Goal: Check status: Check status

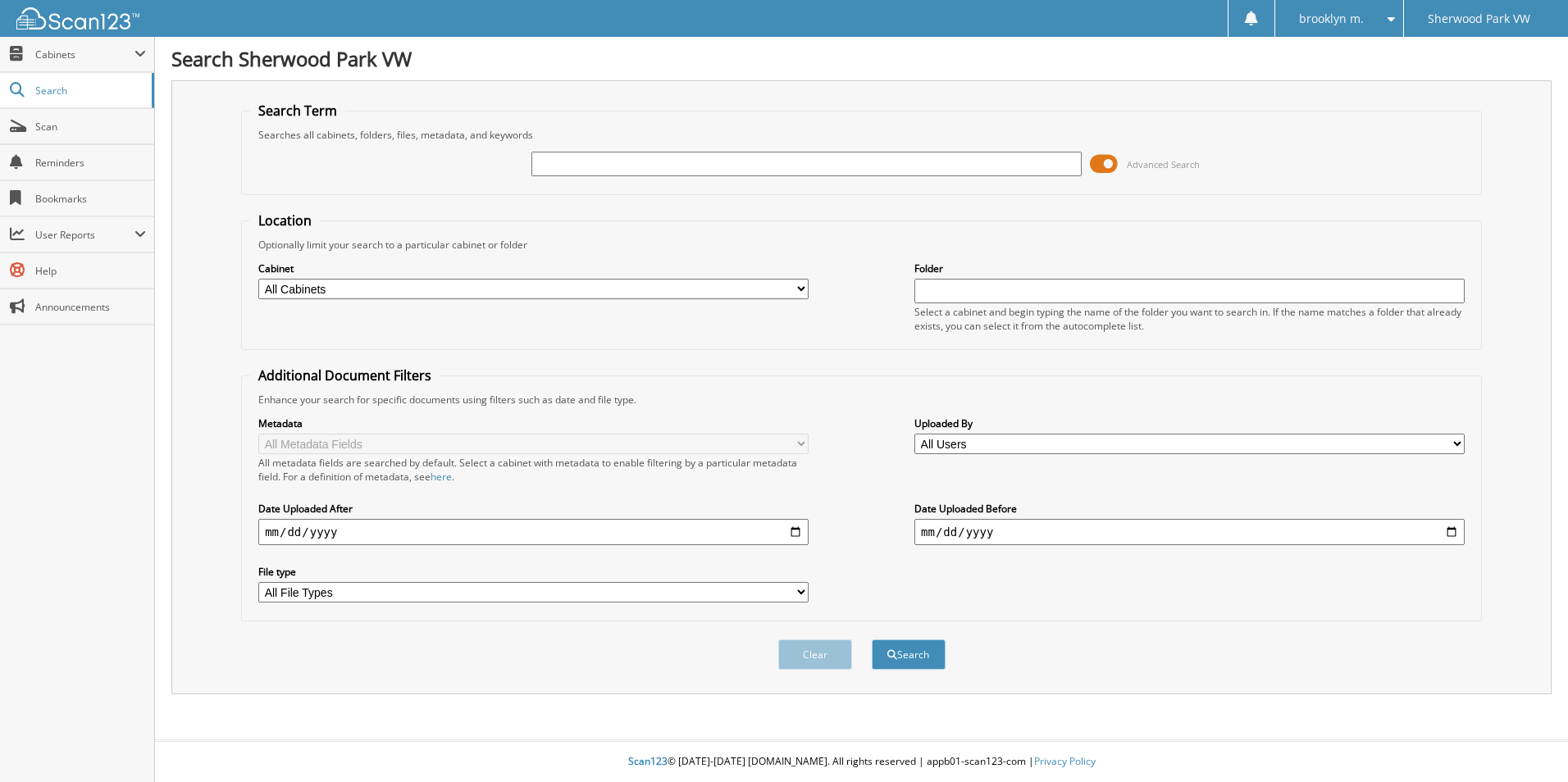
drag, startPoint x: 0, startPoint y: 0, endPoint x: 560, endPoint y: 165, distance: 583.8
type input "187758"
click at [872, 640] on button "Search" at bounding box center [909, 655] width 74 height 30
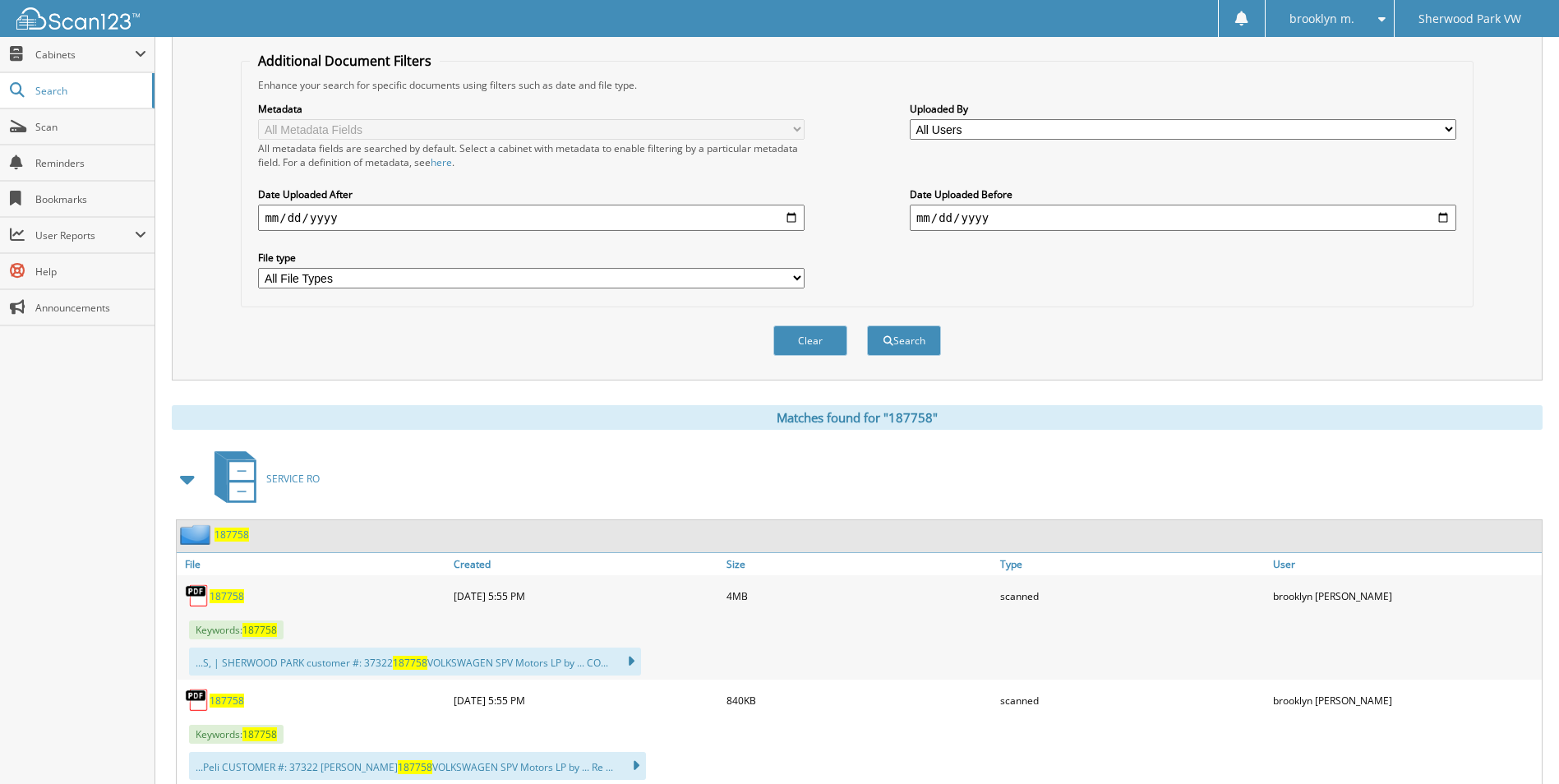
scroll to position [367, 0]
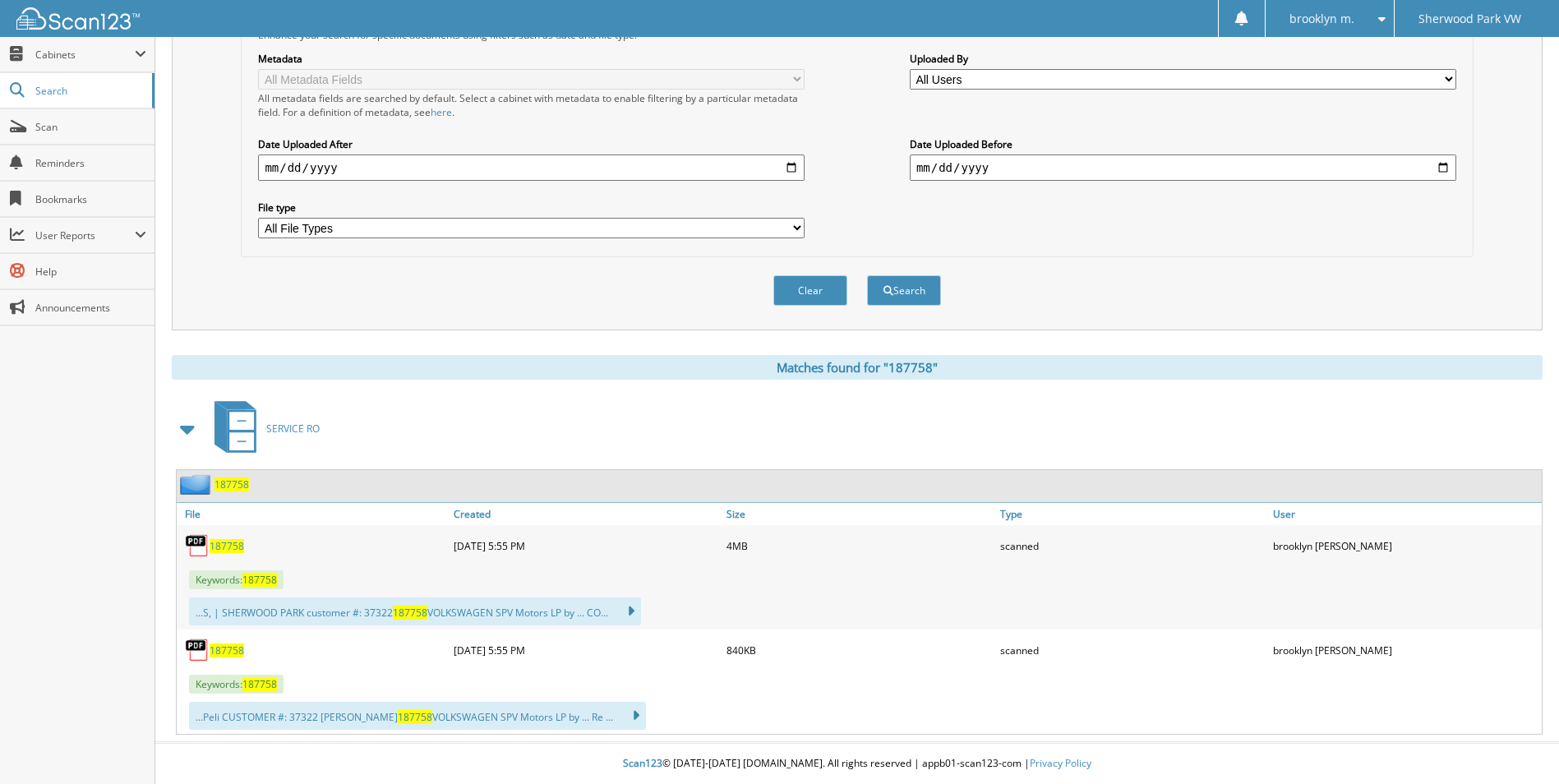
click at [224, 547] on span "187758" at bounding box center [227, 546] width 35 height 14
click at [228, 652] on span "187758" at bounding box center [227, 650] width 35 height 14
